Goal: Task Accomplishment & Management: Use online tool/utility

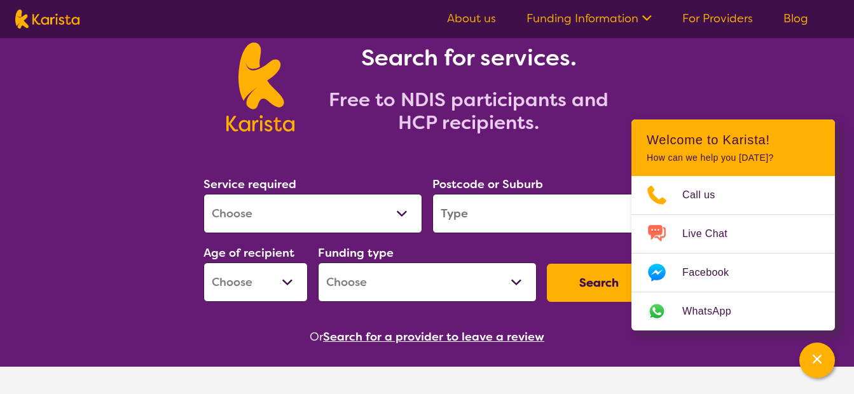
scroll to position [64, 0]
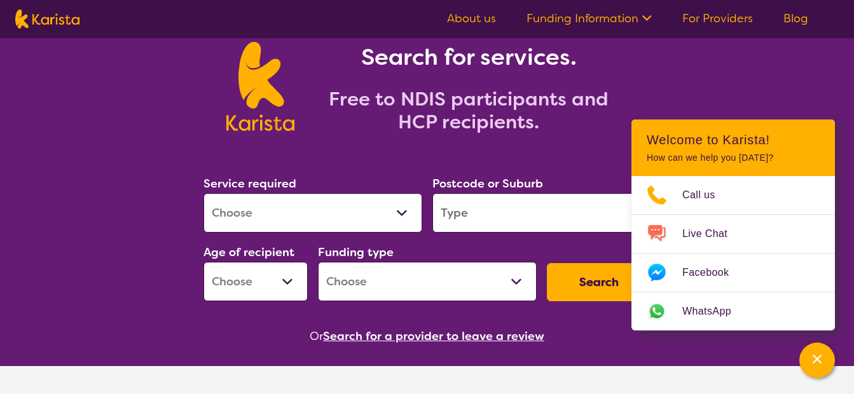
click at [401, 214] on select "Allied Health Assistant Assessment ([MEDICAL_DATA] or [MEDICAL_DATA]) Behaviour…" at bounding box center [312, 212] width 219 height 39
select select "NDIS Support Coordination"
click at [203, 193] on select "Allied Health Assistant Assessment ([MEDICAL_DATA] or [MEDICAL_DATA]) Behaviour…" at bounding box center [312, 212] width 219 height 39
click at [491, 221] on input "search" at bounding box center [541, 212] width 219 height 39
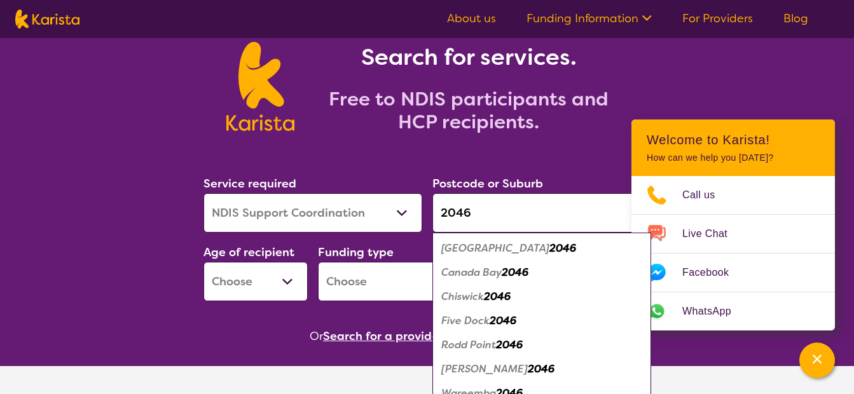
type input "2046"
click at [465, 248] on em "[GEOGRAPHIC_DATA]" at bounding box center [495, 248] width 108 height 13
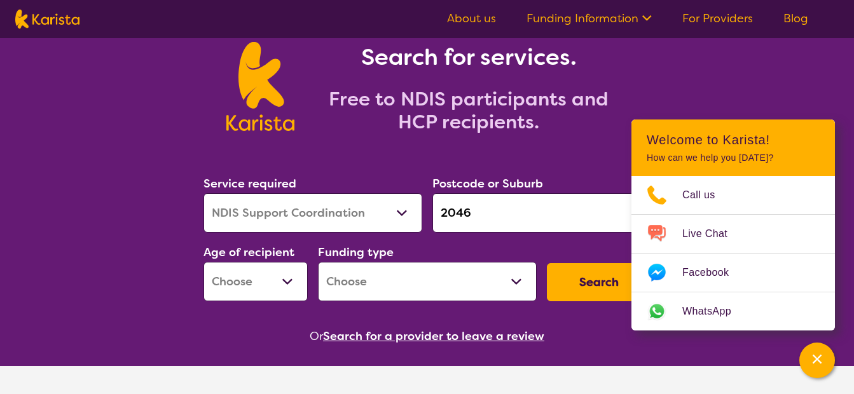
click at [291, 284] on select "Early Childhood - 0 to 9 Child - 10 to 11 Adolescent - 12 to 17 Adult - 18 to 6…" at bounding box center [255, 281] width 104 height 39
select select "AD"
click at [203, 262] on select "Early Childhood - 0 to 9 Child - 10 to 11 Adolescent - 12 to 17 Adult - 18 to 6…" at bounding box center [255, 281] width 104 height 39
click at [363, 287] on select "Home Care Package (HCP) National Disability Insurance Scheme (NDIS) I don't know" at bounding box center [427, 281] width 219 height 39
select select "NDIS"
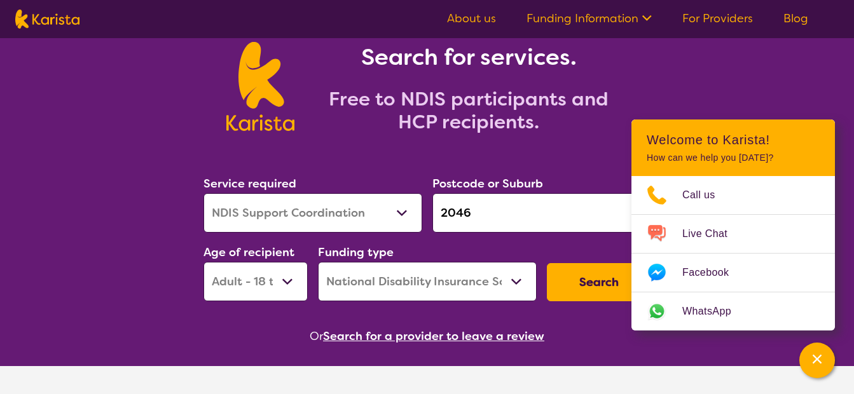
click at [318, 262] on select "Home Care Package (HCP) National Disability Insurance Scheme (NDIS) I don't know" at bounding box center [427, 281] width 219 height 39
click at [587, 282] on button "Search" at bounding box center [599, 282] width 104 height 38
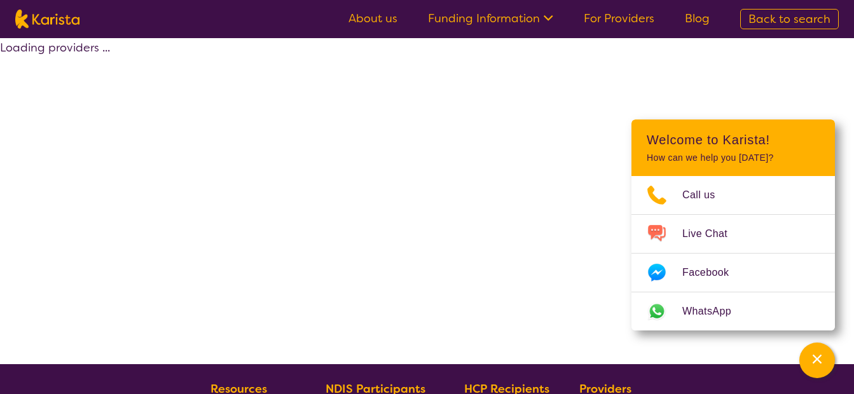
select select "by_score"
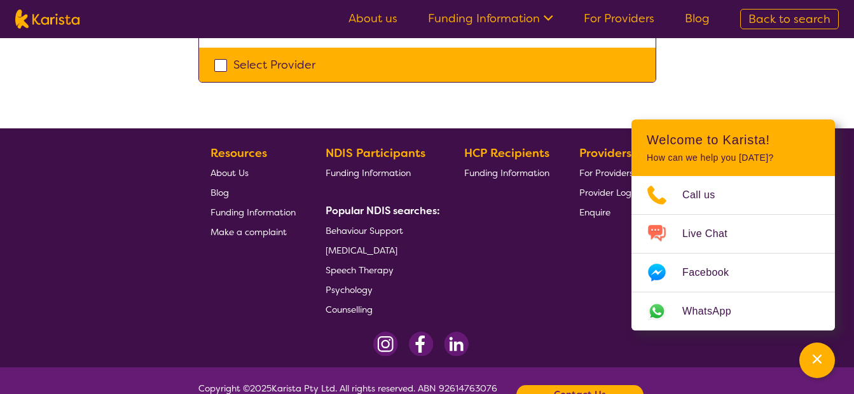
scroll to position [445, 0]
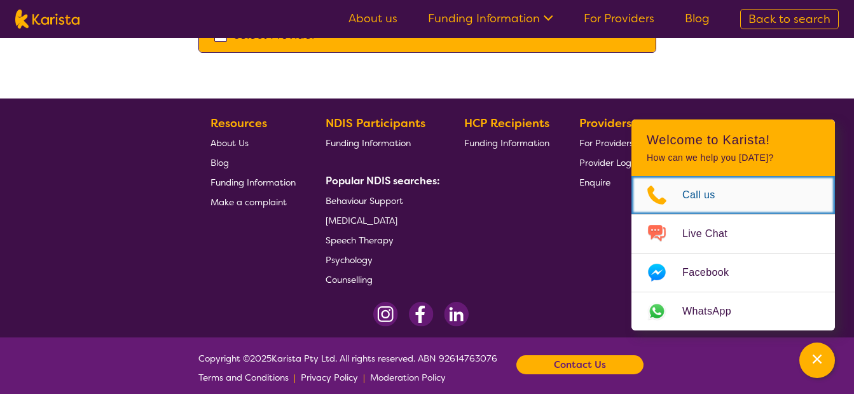
click at [699, 193] on span "Call us" at bounding box center [706, 195] width 48 height 19
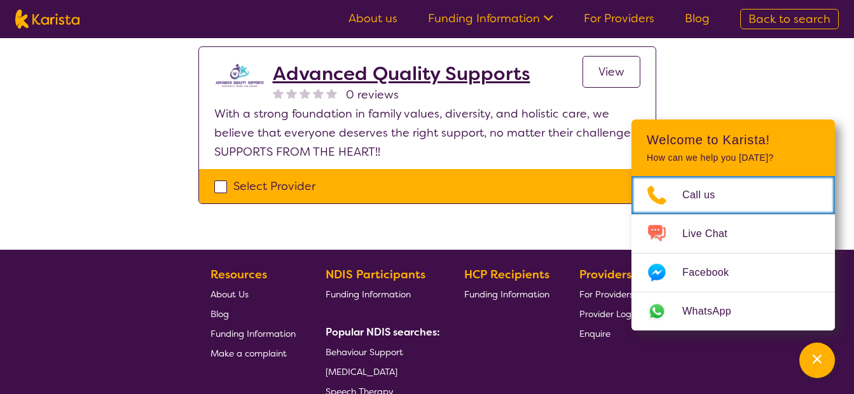
scroll to position [265, 0]
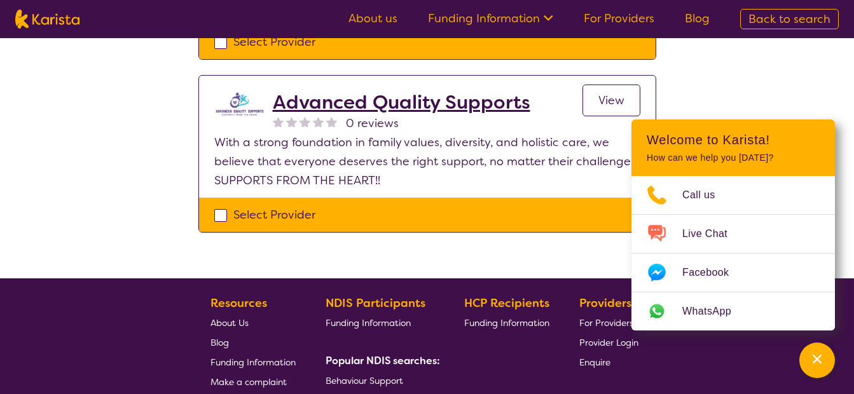
click at [218, 214] on div "Select Provider" at bounding box center [427, 214] width 426 height 19
checkbox input "true"
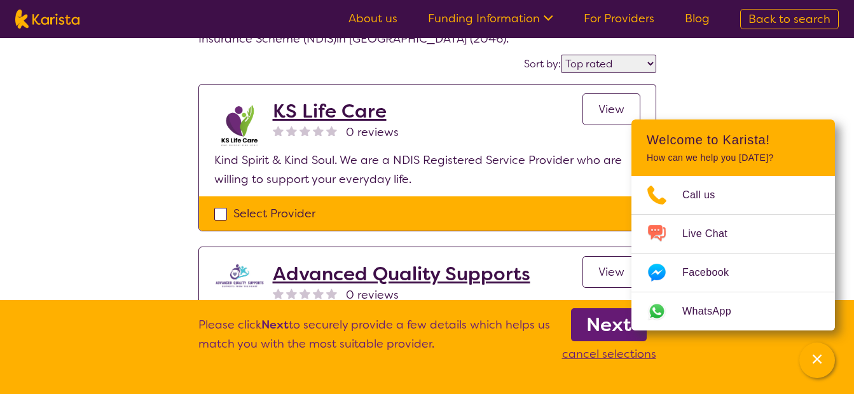
scroll to position [127, 0]
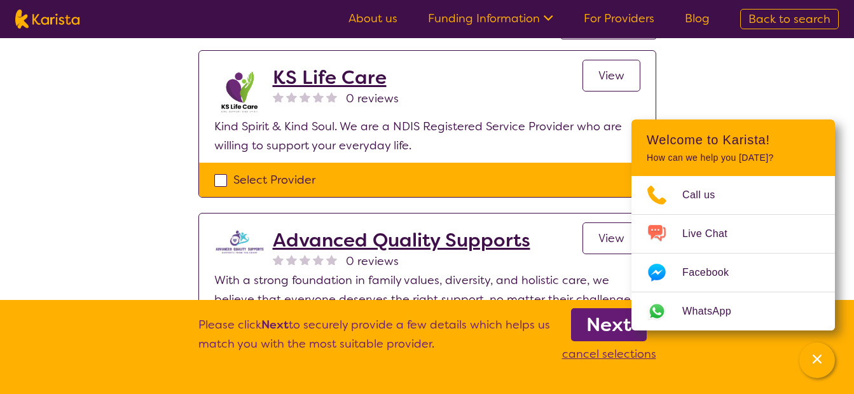
click at [221, 179] on div "Select Provider" at bounding box center [427, 179] width 426 height 19
checkbox input "true"
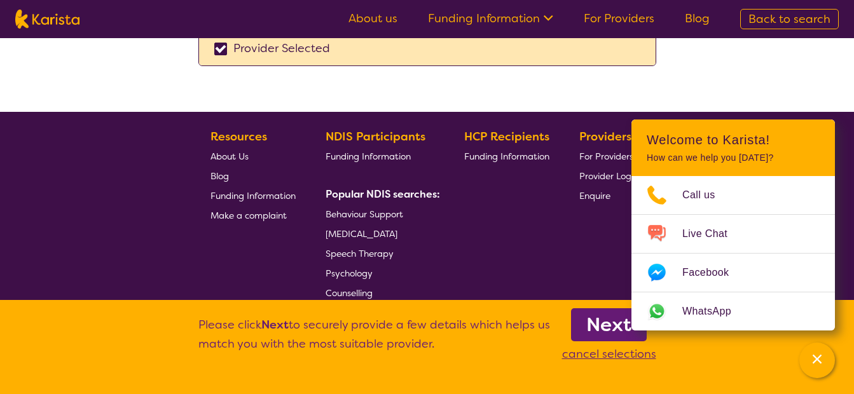
scroll to position [445, 0]
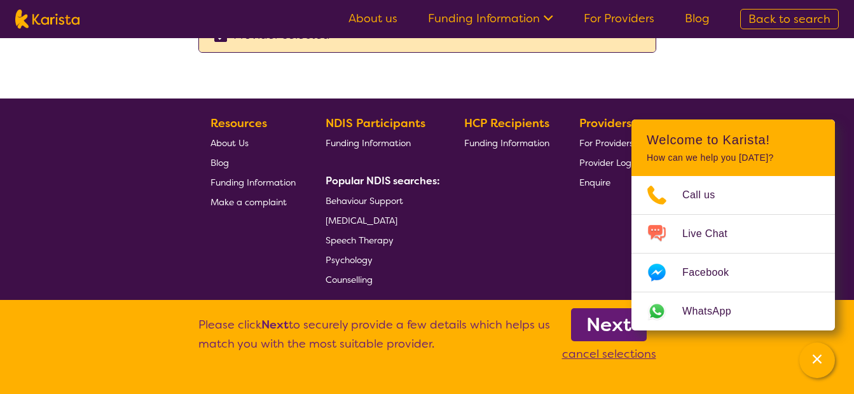
click at [387, 123] on b "NDIS Participants" at bounding box center [376, 123] width 100 height 15
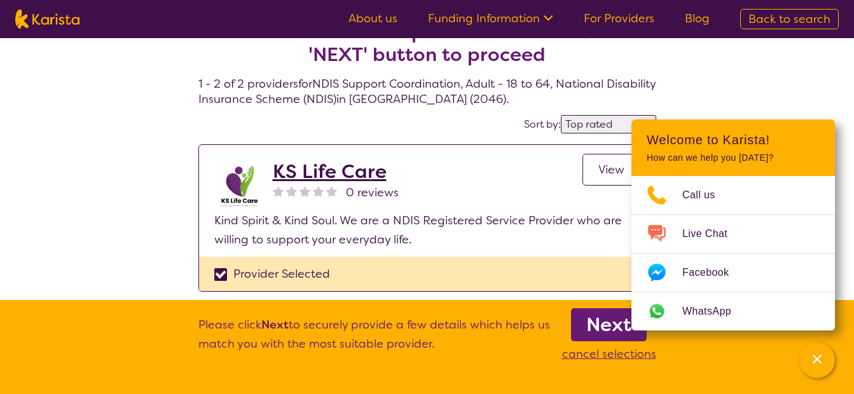
scroll to position [0, 0]
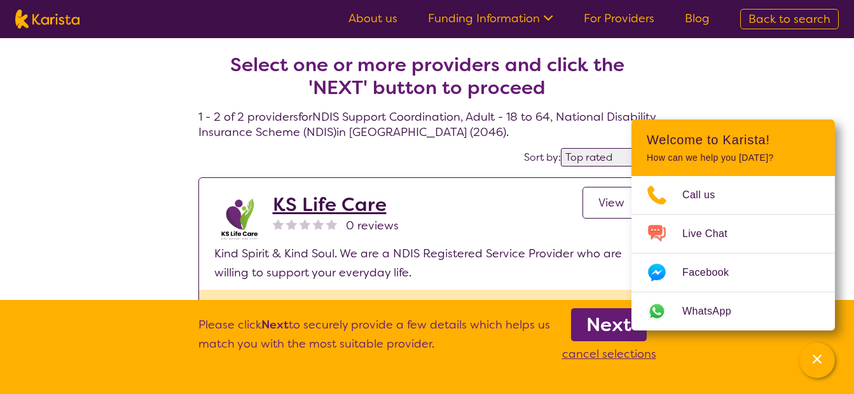
click at [612, 207] on span "View" at bounding box center [611, 202] width 26 height 15
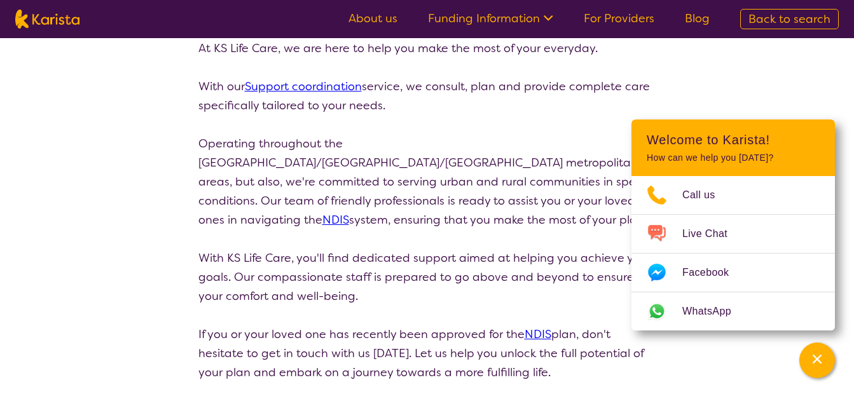
scroll to position [127, 0]
